Goal: Unclear: Browse casually

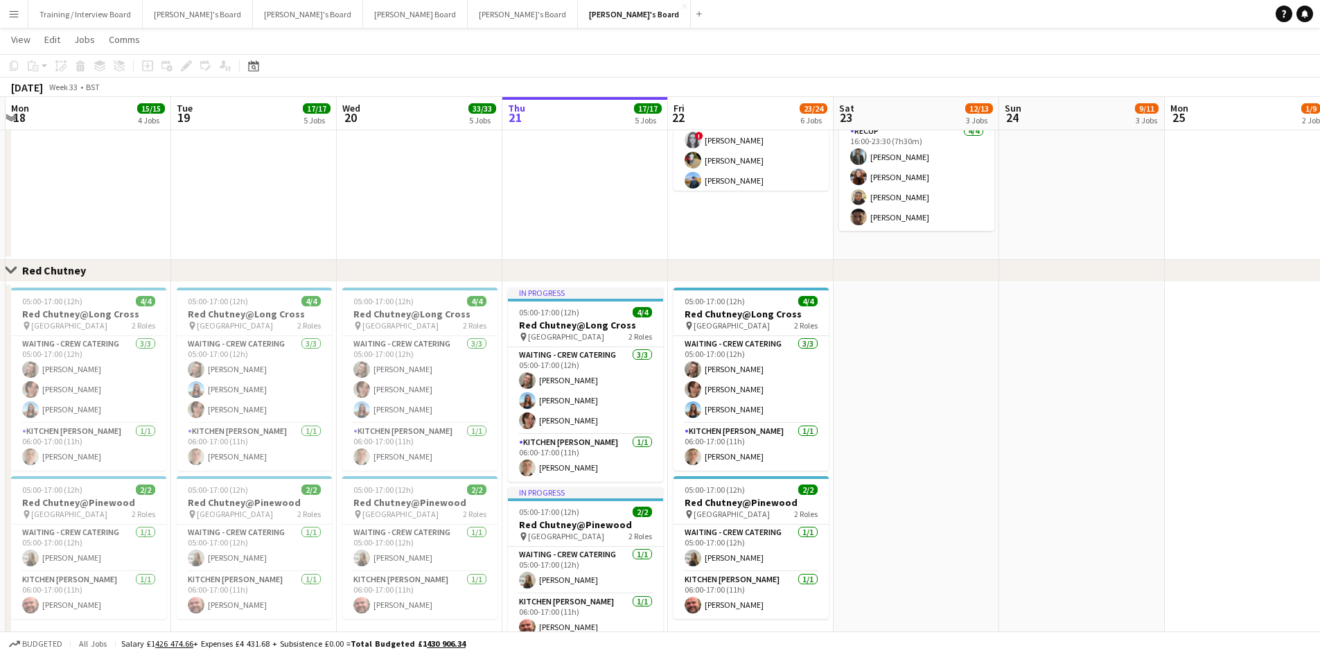
scroll to position [0, 284]
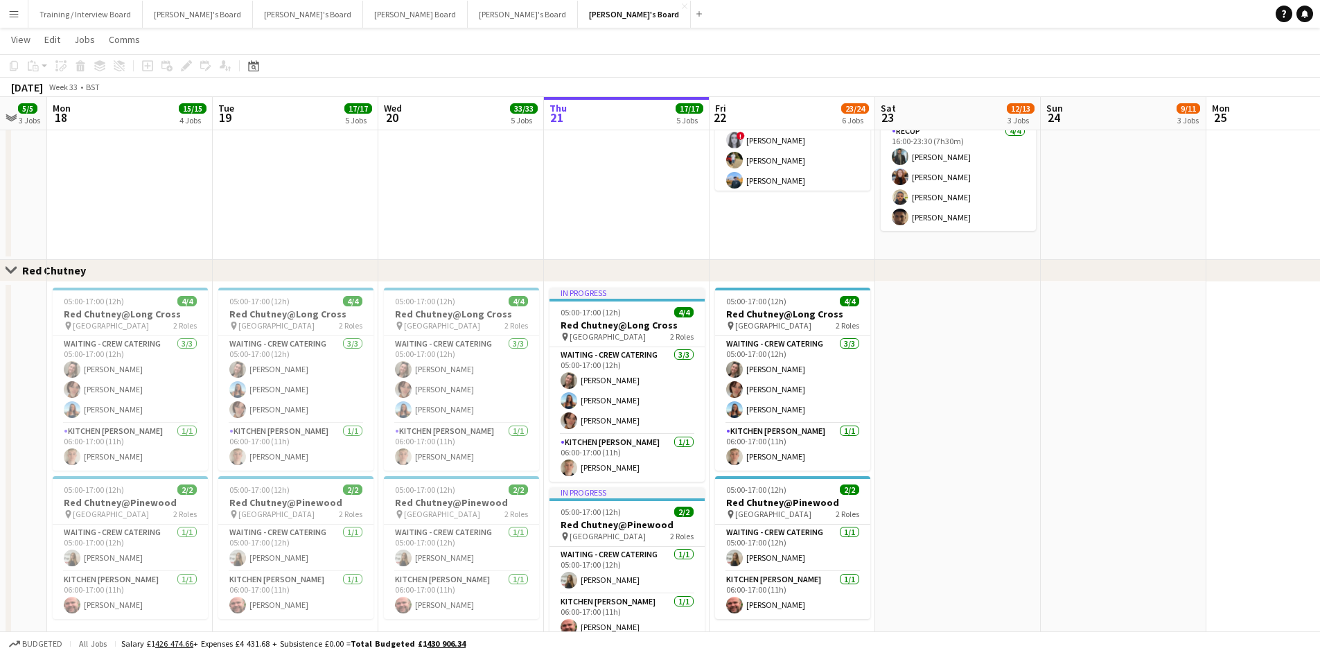
drag, startPoint x: 753, startPoint y: 634, endPoint x: 748, endPoint y: 648, distance: 15.3
